Goal: Check status: Check status

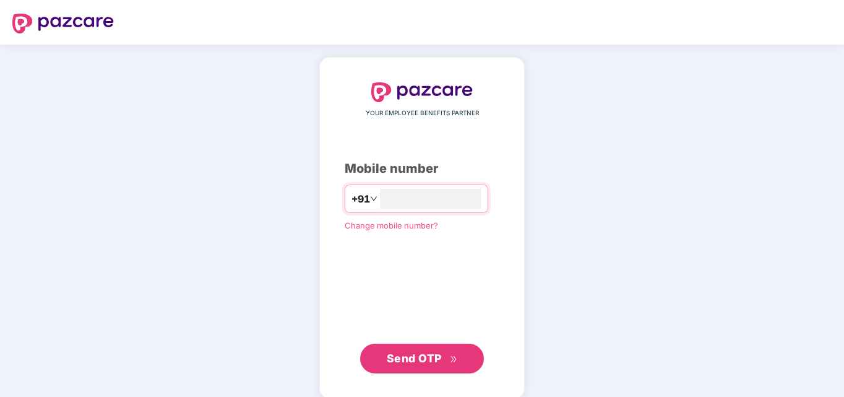
type input "**********"
click at [393, 358] on span "Send OTP" at bounding box center [414, 356] width 55 height 13
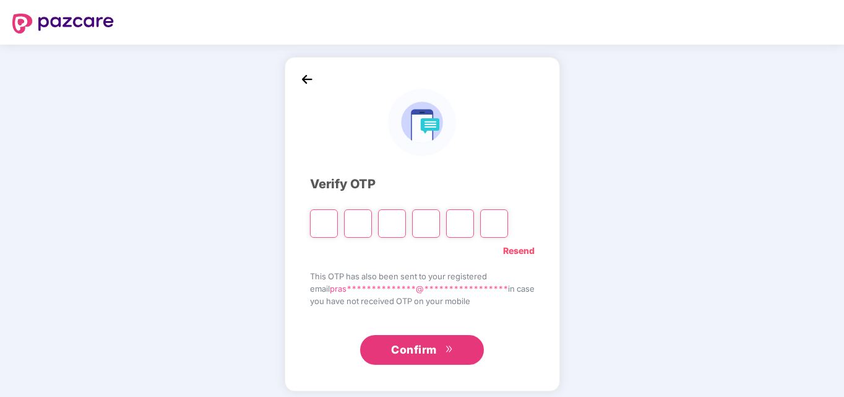
type input "*"
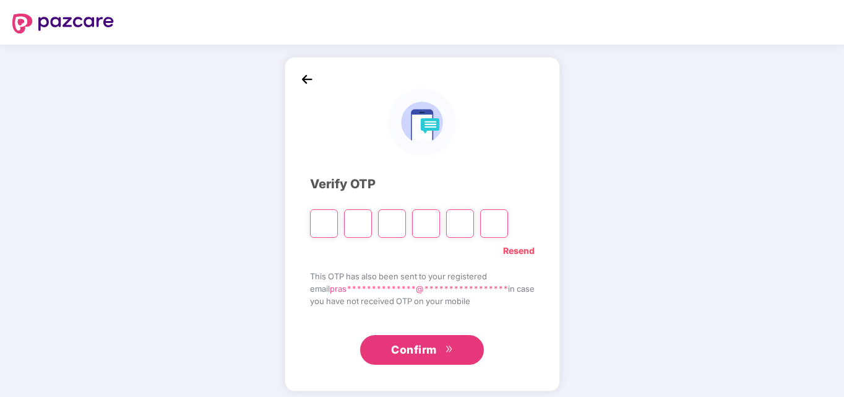
type input "*"
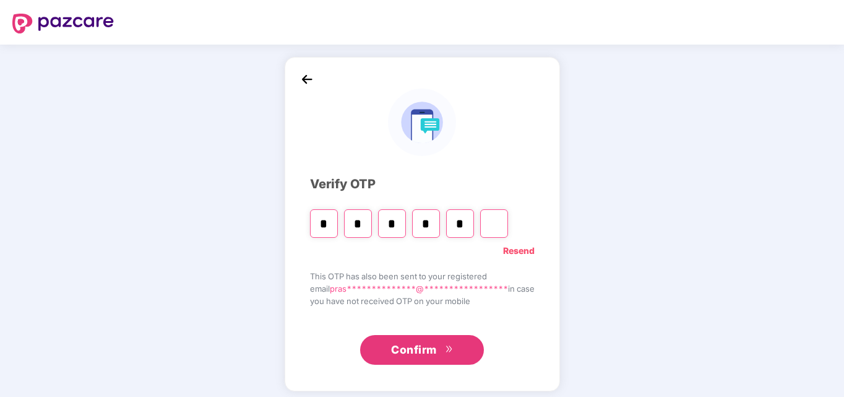
type input "*"
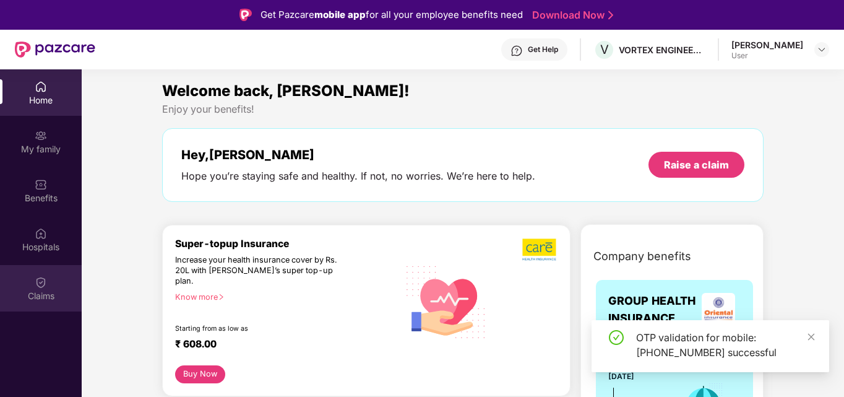
click at [46, 290] on div "Claims" at bounding box center [41, 296] width 82 height 12
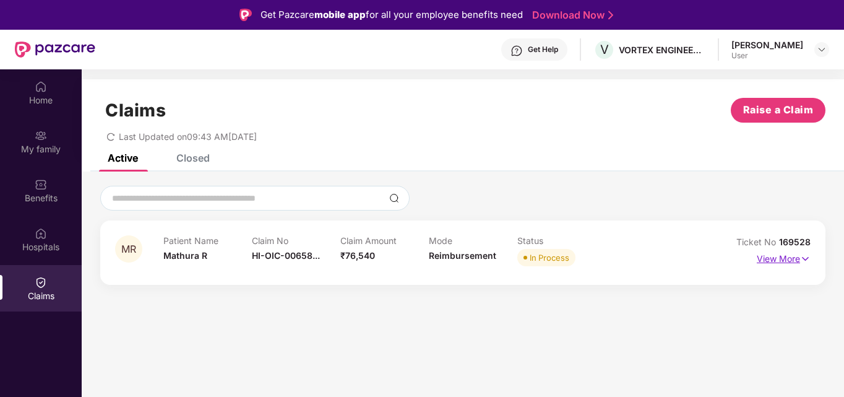
click at [795, 254] on p "View More" at bounding box center [784, 257] width 54 height 17
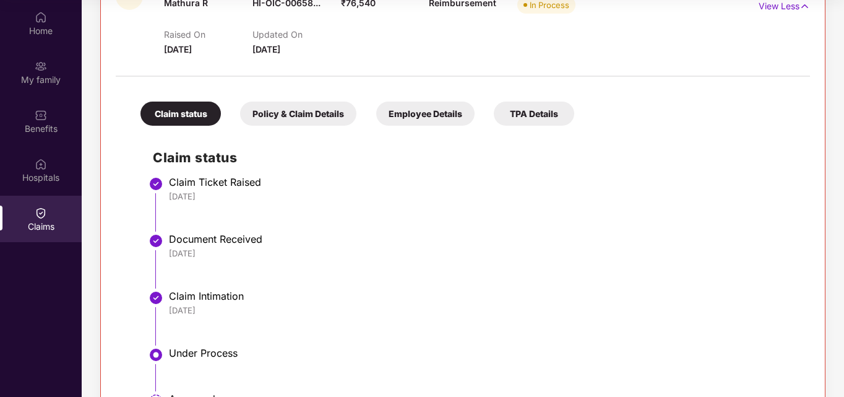
scroll to position [62, 0]
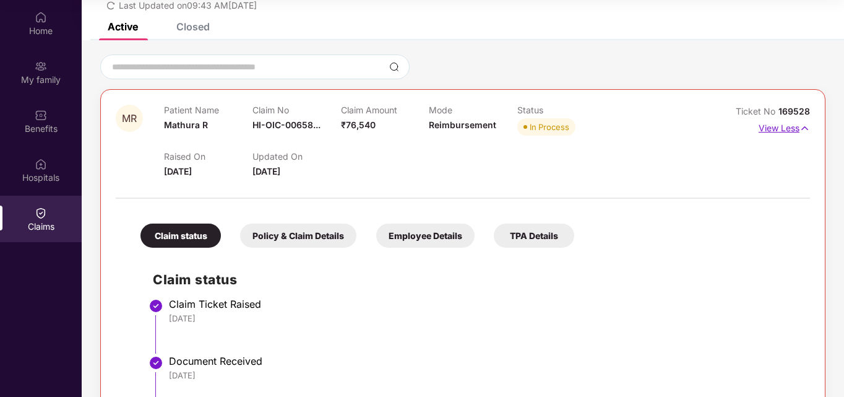
click at [777, 131] on p "View Less" at bounding box center [783, 126] width 51 height 17
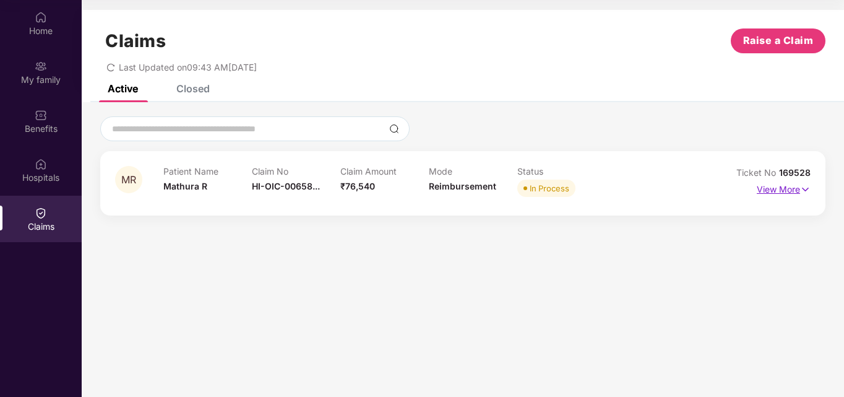
scroll to position [0, 0]
click at [111, 67] on icon "redo" at bounding box center [110, 67] width 9 height 9
click at [765, 187] on p "View More" at bounding box center [784, 187] width 54 height 17
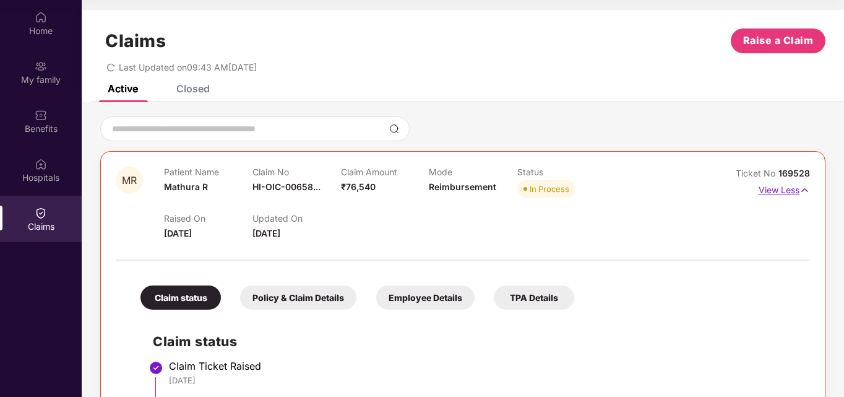
click at [791, 192] on p "View Less" at bounding box center [783, 188] width 51 height 17
